Goal: Task Accomplishment & Management: Use online tool/utility

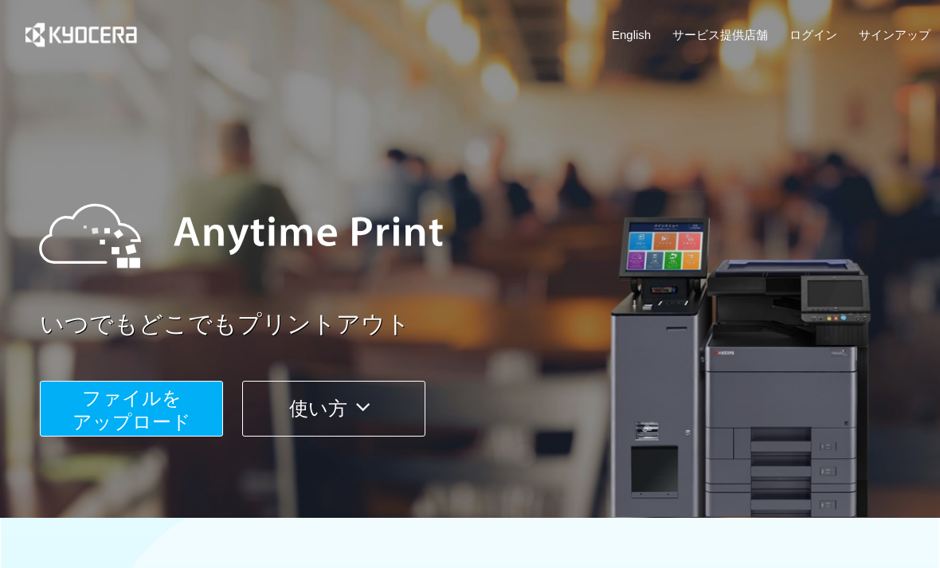
click at [146, 409] on button "ファイルを ​​アップロード" at bounding box center [131, 409] width 183 height 56
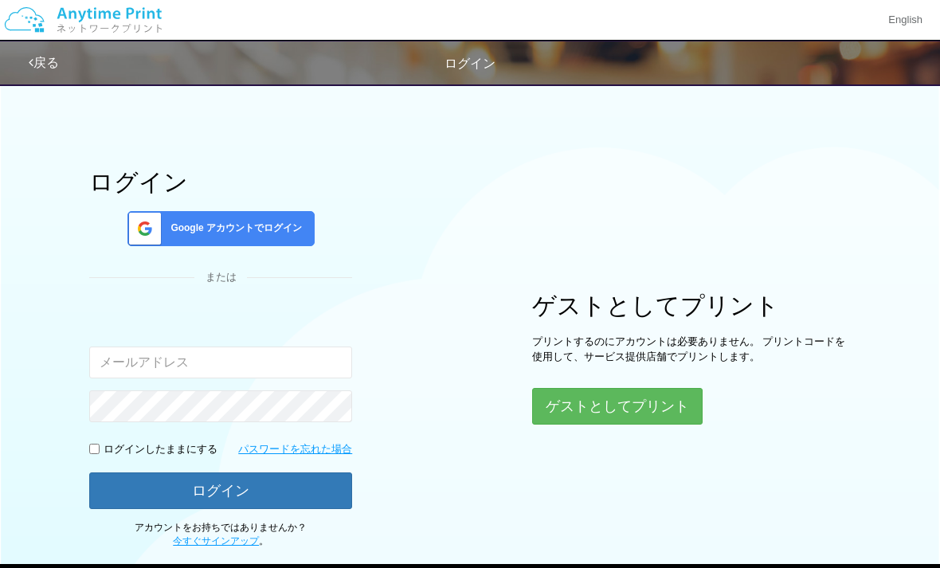
click at [659, 393] on button "ゲストとしてプリント" at bounding box center [617, 406] width 170 height 37
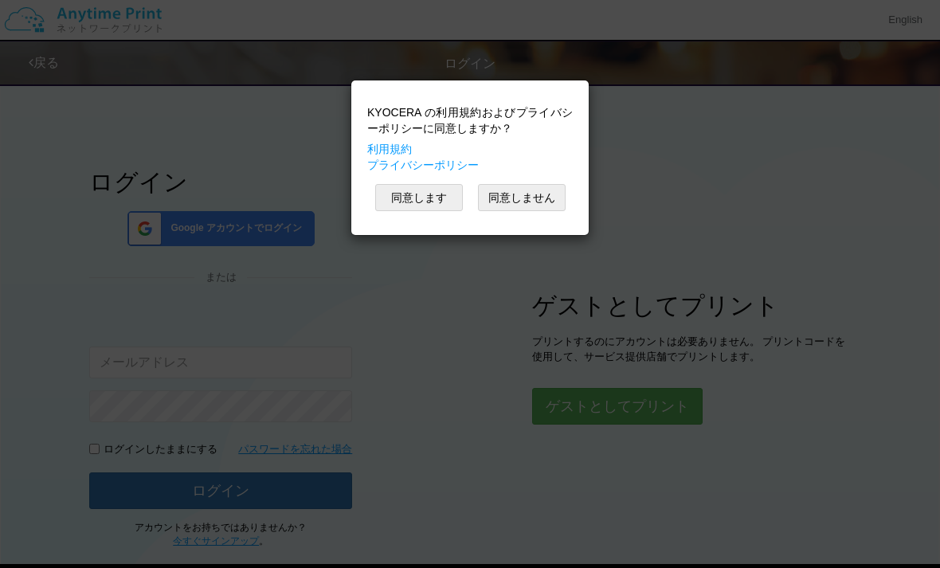
click at [428, 202] on button "同意します" at bounding box center [419, 197] width 88 height 27
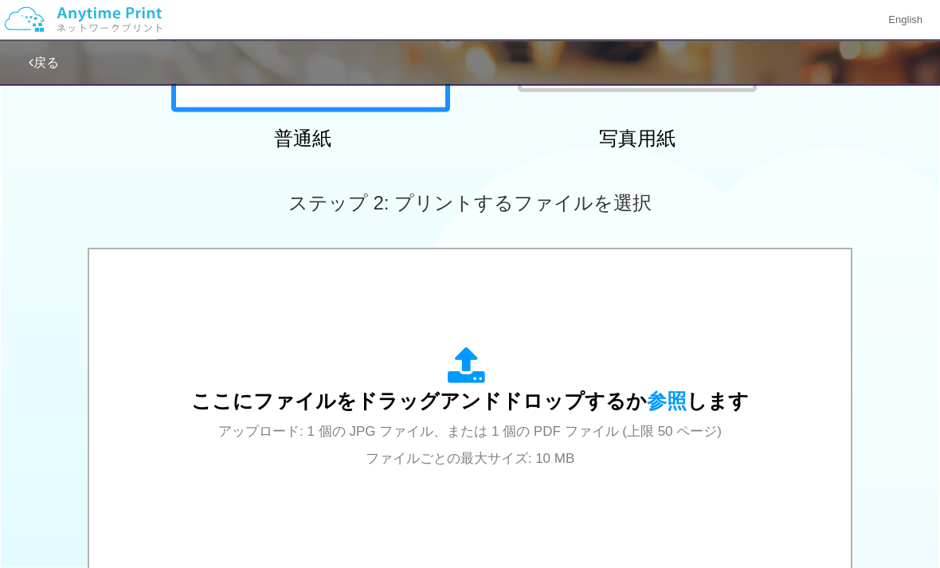
scroll to position [362, 0]
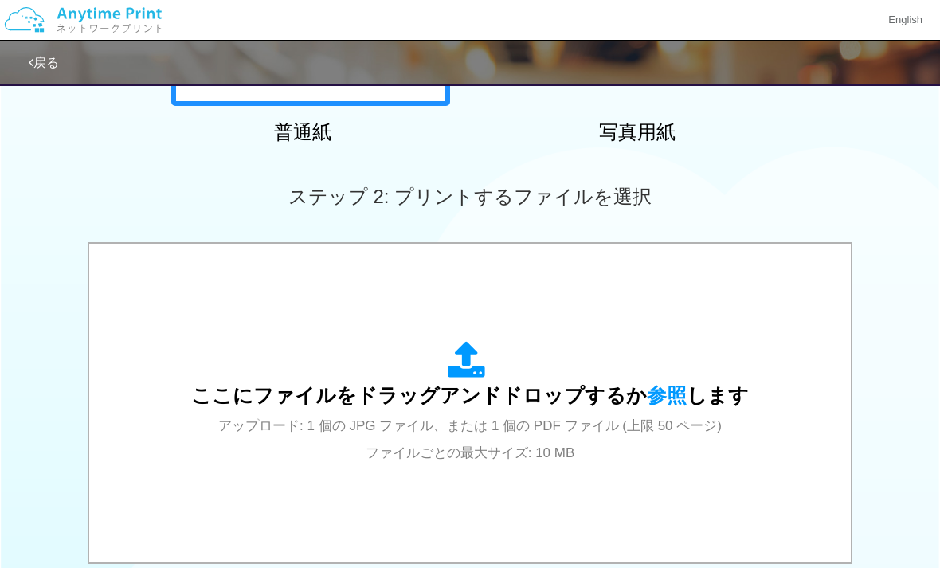
click at [678, 378] on div "ここにファイルをドラッグアンドドロップするか 参照 します アップロード: 1 個の JPG ファイル、または 1 個の PDF ファイル (上限 50 ペー…" at bounding box center [470, 403] width 558 height 124
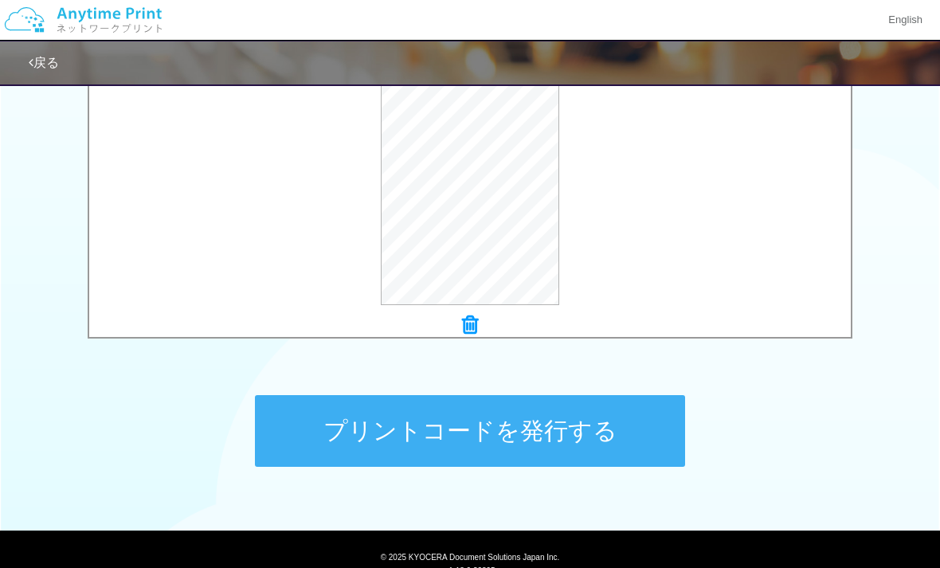
scroll to position [592, 0]
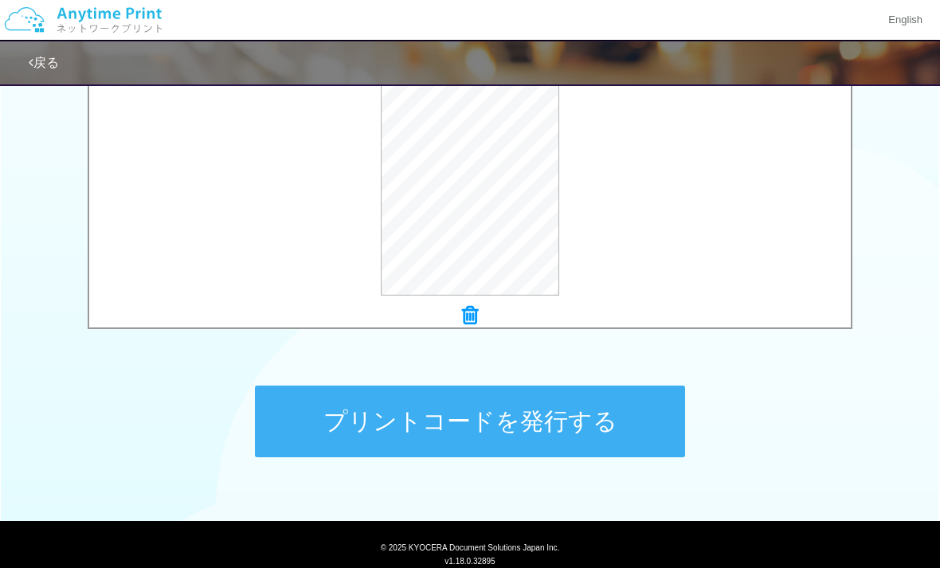
click at [616, 429] on button "プリントコードを発行する" at bounding box center [470, 422] width 430 height 72
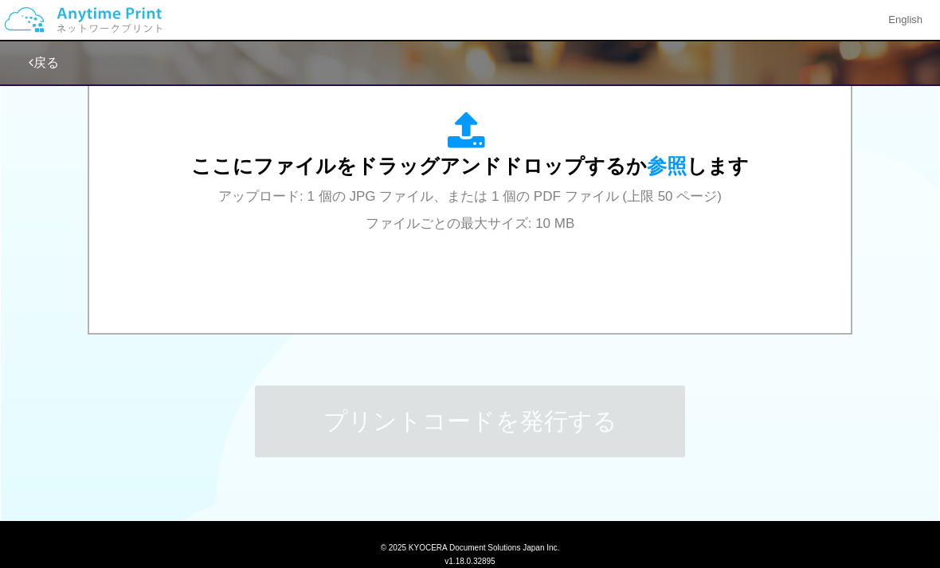
scroll to position [0, 0]
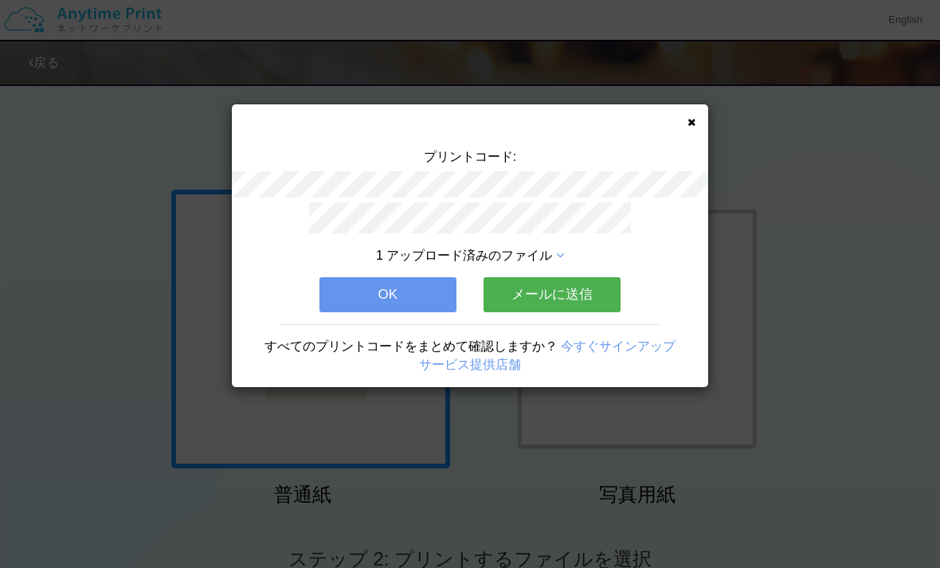
click at [693, 122] on icon at bounding box center [691, 122] width 8 height 10
